Goal: Complete application form: Complete application form

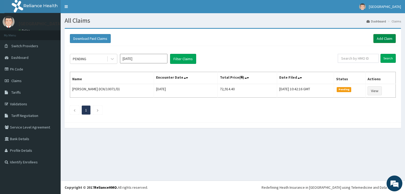
click at [383, 39] on link "Add Claim" at bounding box center [384, 38] width 22 height 9
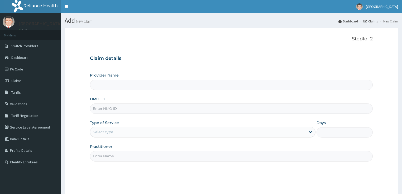
drag, startPoint x: 0, startPoint y: 0, endPoint x: 106, endPoint y: 108, distance: 151.0
click at [106, 108] on input "HMO ID" at bounding box center [231, 108] width 283 height 10
paste input "FBL/10307/A"
type input "FBL/10307/A"
type input "[GEOGRAPHIC_DATA]"
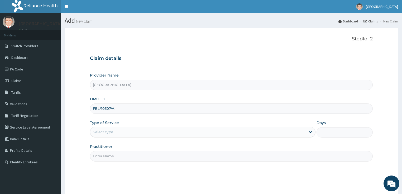
type input "FBL/10307/A"
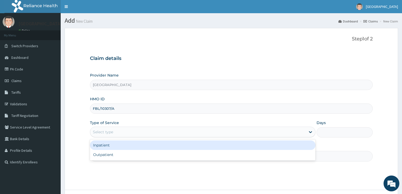
click at [105, 130] on div "Select type" at bounding box center [103, 131] width 20 height 5
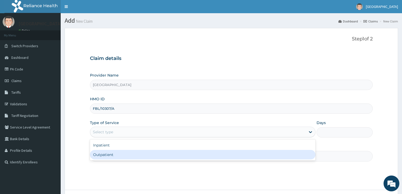
click at [105, 158] on div "Outpatient" at bounding box center [202, 154] width 225 height 9
type input "1"
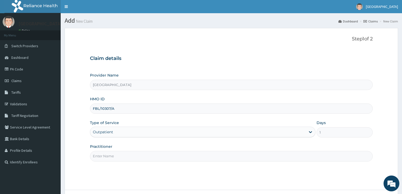
click at [133, 159] on input "Practitioner" at bounding box center [231, 156] width 283 height 10
type input "[PERSON_NAME]"
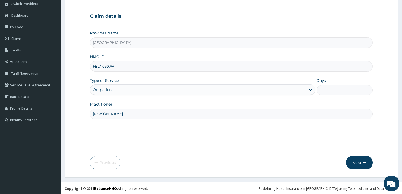
scroll to position [43, 0]
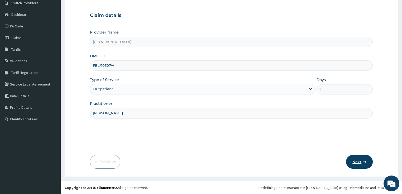
click at [350, 164] on button "Next" at bounding box center [359, 162] width 27 height 14
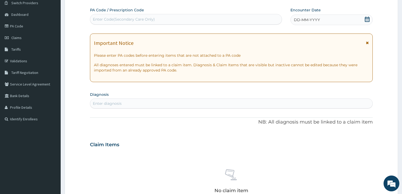
scroll to position [0, 0]
click at [365, 20] on icon at bounding box center [367, 19] width 5 height 5
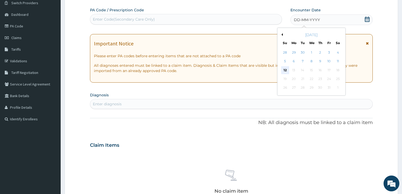
click at [282, 71] on div "12" at bounding box center [285, 70] width 8 height 8
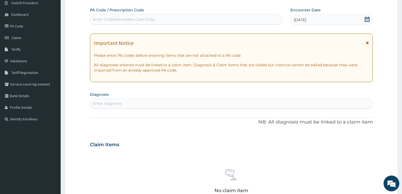
click at [185, 102] on div "Enter diagnosis" at bounding box center [231, 103] width 282 height 8
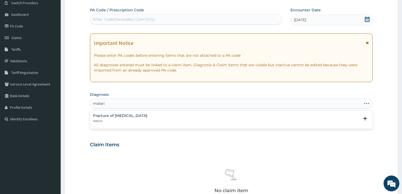
type input "[MEDICAL_DATA]"
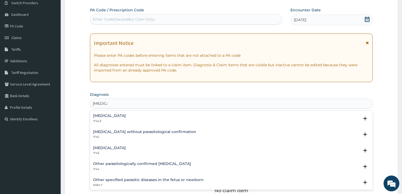
click at [126, 114] on h4 "[MEDICAL_DATA]" at bounding box center [109, 116] width 33 height 4
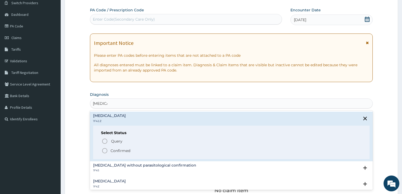
click at [119, 150] on p "Confirmed" at bounding box center [120, 150] width 20 height 5
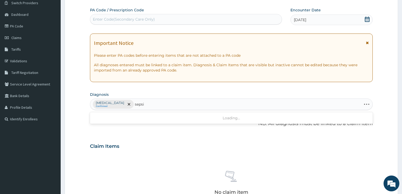
type input "[MEDICAL_DATA]"
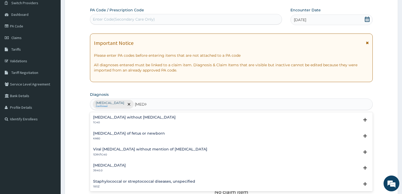
click at [116, 119] on h4 "[MEDICAL_DATA] without [MEDICAL_DATA]" at bounding box center [134, 117] width 83 height 4
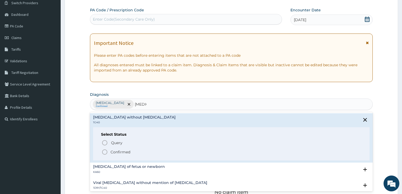
click at [104, 153] on icon "status option filled" at bounding box center [104, 152] width 6 height 6
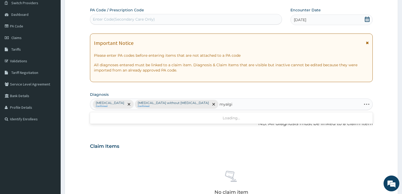
type input "myalgia"
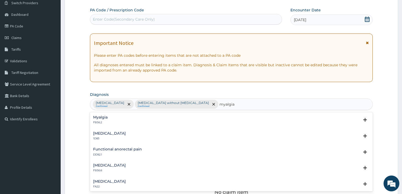
click at [110, 119] on div "Myalgia FB56.2" at bounding box center [231, 119] width 277 height 9
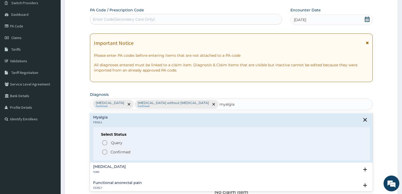
click at [111, 150] on p "Confirmed" at bounding box center [120, 151] width 20 height 5
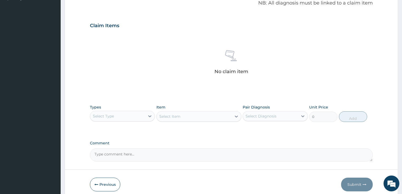
scroll to position [186, 0]
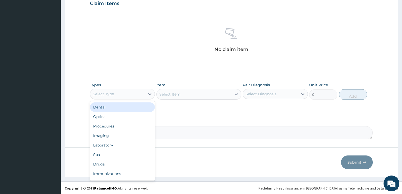
click at [97, 91] on div "Select Type" at bounding box center [103, 93] width 21 height 5
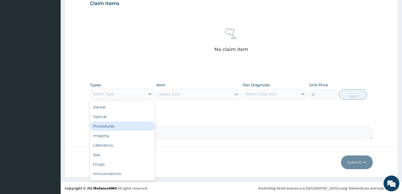
click at [108, 128] on div "Procedures" at bounding box center [122, 125] width 65 height 9
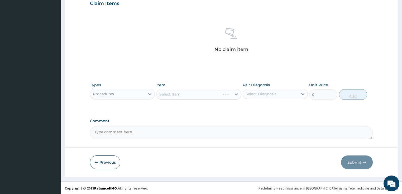
click at [187, 96] on div "Select Item" at bounding box center [198, 94] width 85 height 11
click at [187, 96] on div "Select Item" at bounding box center [194, 94] width 75 height 8
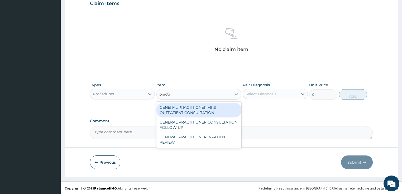
type input "practit"
click at [187, 107] on div "GENERAL PRACTITIONER FIRST OUTPATIENT CONSULTATION" at bounding box center [198, 110] width 85 height 15
type input "3750"
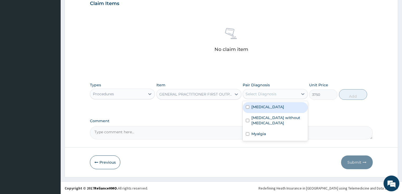
click at [280, 93] on div "Select Diagnosis" at bounding box center [270, 94] width 55 height 8
click at [265, 108] on label "[MEDICAL_DATA]" at bounding box center [267, 106] width 33 height 5
checkbox input "true"
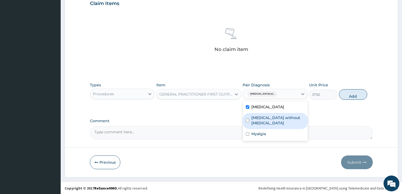
click at [283, 125] on label "[MEDICAL_DATA] without [MEDICAL_DATA]" at bounding box center [277, 120] width 53 height 11
checkbox input "true"
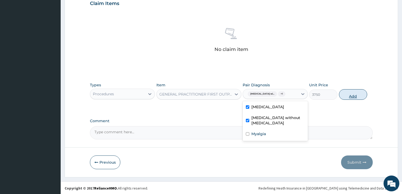
click at [343, 93] on button "Add" at bounding box center [353, 94] width 28 height 11
type input "0"
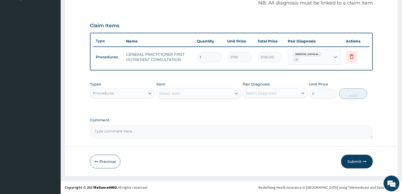
scroll to position [162, 0]
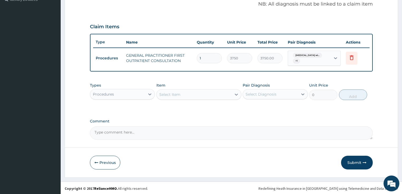
click at [110, 99] on div "Types Procedures" at bounding box center [122, 91] width 65 height 17
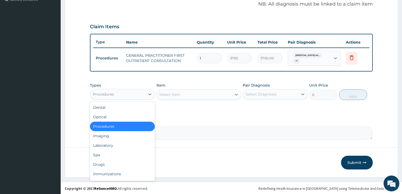
click at [112, 95] on div "Procedures" at bounding box center [103, 93] width 21 height 5
click at [117, 144] on div "Laboratory" at bounding box center [122, 145] width 65 height 9
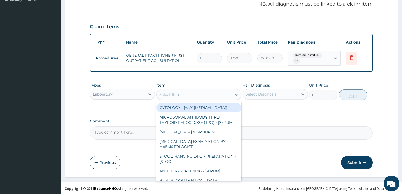
click at [195, 94] on div "Select Item" at bounding box center [194, 94] width 75 height 8
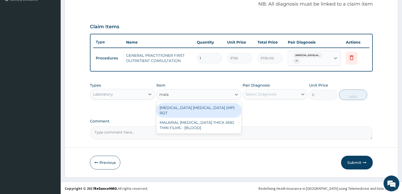
type input "malar"
click at [196, 109] on div "[MEDICAL_DATA] [MEDICAL_DATA] (MP) RDT" at bounding box center [198, 110] width 85 height 15
type input "2000"
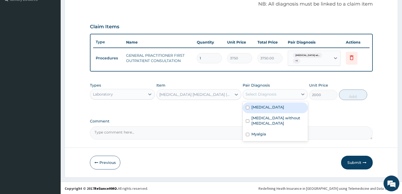
click at [282, 90] on div "Select Diagnosis" at bounding box center [270, 94] width 55 height 8
click at [269, 106] on label "[MEDICAL_DATA]" at bounding box center [267, 106] width 33 height 5
checkbox input "true"
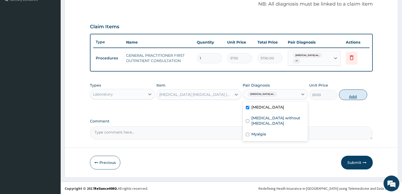
click at [363, 92] on button "Add" at bounding box center [353, 94] width 28 height 11
type input "0"
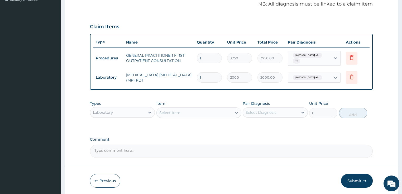
click at [199, 116] on div "Item Select Item" at bounding box center [198, 109] width 85 height 17
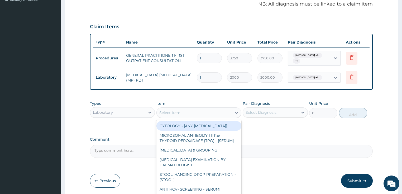
click at [199, 115] on div "Select Item" at bounding box center [194, 112] width 75 height 8
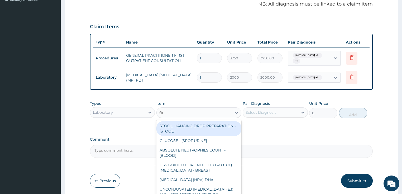
type input "fbc"
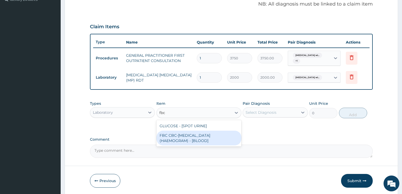
click at [197, 136] on div "FBC CBC-[MEDICAL_DATA] (HAEMOGRAM) - [BLOOD]" at bounding box center [198, 137] width 85 height 15
type input "5000"
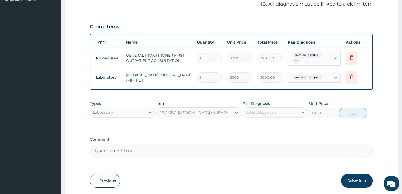
click at [282, 114] on div "Select Diagnosis" at bounding box center [270, 112] width 55 height 8
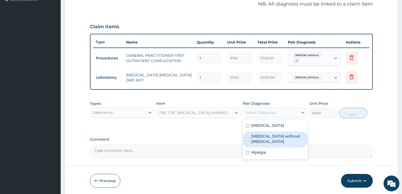
click at [264, 144] on label "[MEDICAL_DATA] without [MEDICAL_DATA]" at bounding box center [277, 138] width 53 height 11
checkbox input "true"
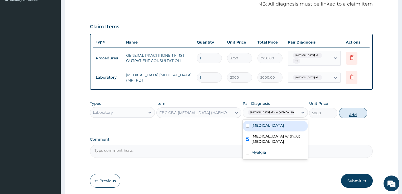
click at [345, 109] on button "Add" at bounding box center [353, 113] width 28 height 11
type input "0"
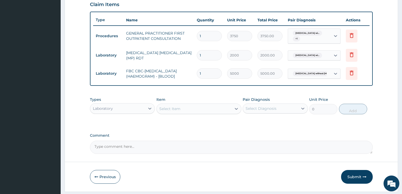
scroll to position [199, 0]
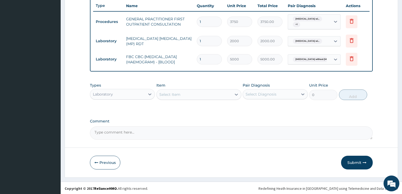
click at [95, 90] on div "Laboratory" at bounding box center [117, 94] width 55 height 8
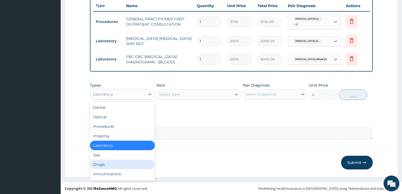
click at [108, 159] on div "Drugs" at bounding box center [122, 163] width 65 height 9
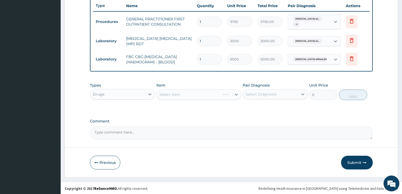
click at [172, 92] on div "Select Item" at bounding box center [198, 94] width 85 height 11
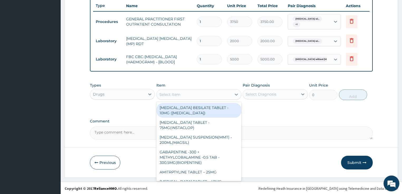
click at [172, 92] on div "Select Item" at bounding box center [169, 94] width 21 height 5
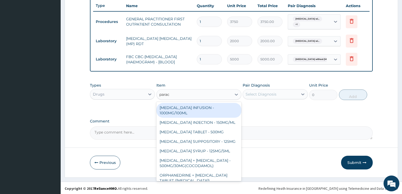
type input "parace"
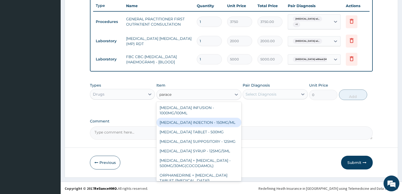
click at [183, 120] on div "[MEDICAL_DATA] INJECTION - 150MG/ML" at bounding box center [198, 122] width 85 height 9
type input "560"
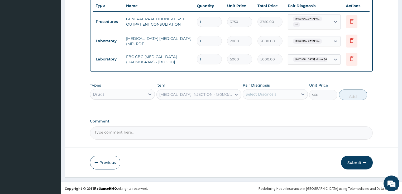
click at [259, 96] on div "Select Diagnosis" at bounding box center [260, 93] width 31 height 5
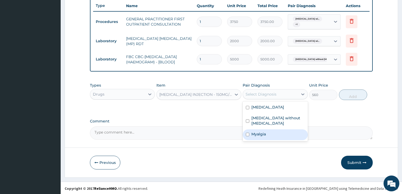
click at [257, 135] on div "Myalgia" at bounding box center [275, 134] width 65 height 11
checkbox input "true"
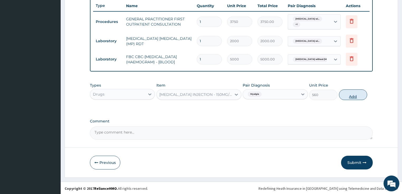
click at [360, 94] on button "Add" at bounding box center [353, 94] width 28 height 11
type input "0"
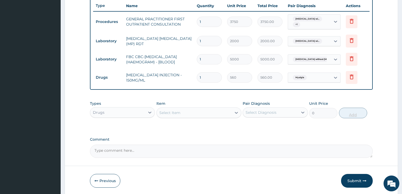
type input "0.00"
type input "3"
type input "1680.00"
type input "3"
click at [206, 112] on div "Select Item" at bounding box center [194, 112] width 75 height 8
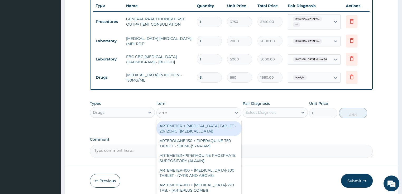
type input "artem"
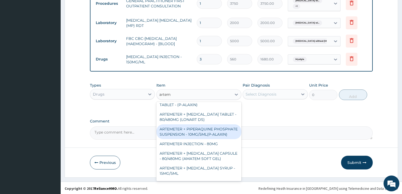
scroll to position [148, 0]
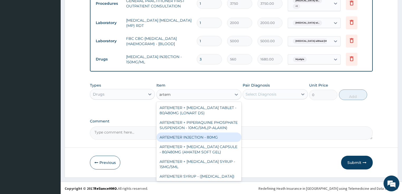
click at [211, 142] on div "ARTEMETER INJECTION - 80MG" at bounding box center [198, 136] width 85 height 9
type input "475.99999999999994"
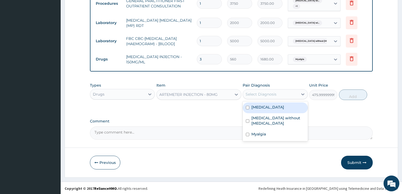
click at [274, 94] on div "Select Diagnosis" at bounding box center [260, 93] width 31 height 5
click at [268, 110] on label "[MEDICAL_DATA]" at bounding box center [267, 106] width 33 height 5
checkbox input "true"
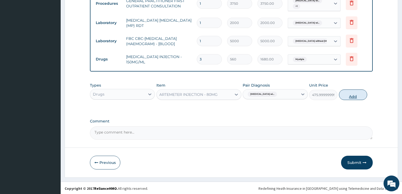
click at [362, 94] on button "Add" at bounding box center [353, 94] width 28 height 11
type input "0"
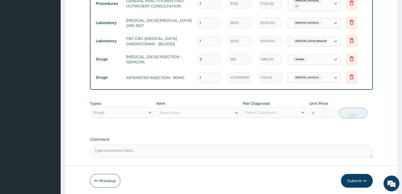
type input "0.00"
type input "6"
type input "2856.00"
type input "6"
click at [207, 114] on div "Select Item" at bounding box center [194, 112] width 75 height 8
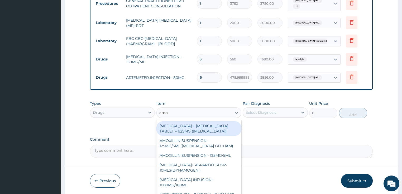
type input "amox"
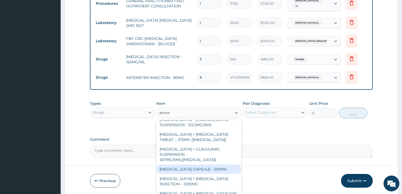
click at [196, 164] on div "[MEDICAL_DATA] CAPSULE - 500MG" at bounding box center [198, 168] width 85 height 9
type input "112"
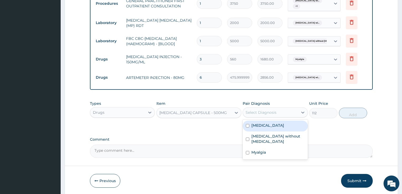
click at [295, 108] on div "Select Diagnosis" at bounding box center [270, 112] width 55 height 8
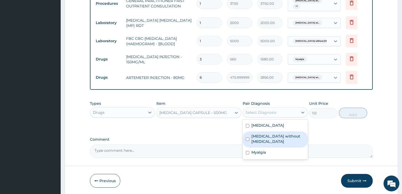
click at [266, 147] on div "[MEDICAL_DATA] without [MEDICAL_DATA]" at bounding box center [275, 139] width 65 height 16
checkbox input "true"
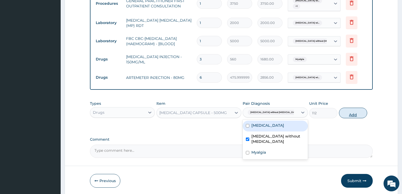
click at [358, 110] on button "Add" at bounding box center [353, 113] width 28 height 11
type input "0"
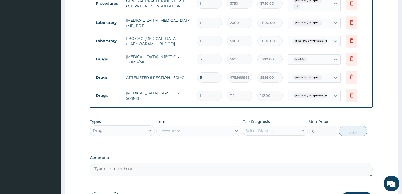
type input "15"
type input "1680.00"
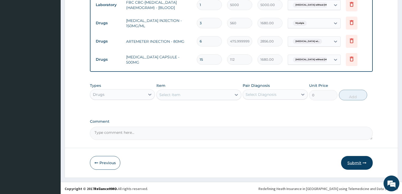
type input "15"
click at [364, 158] on button "Submit" at bounding box center [357, 163] width 32 height 14
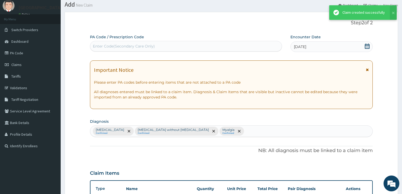
scroll to position [253, 0]
